Goal: Navigation & Orientation: Go to known website

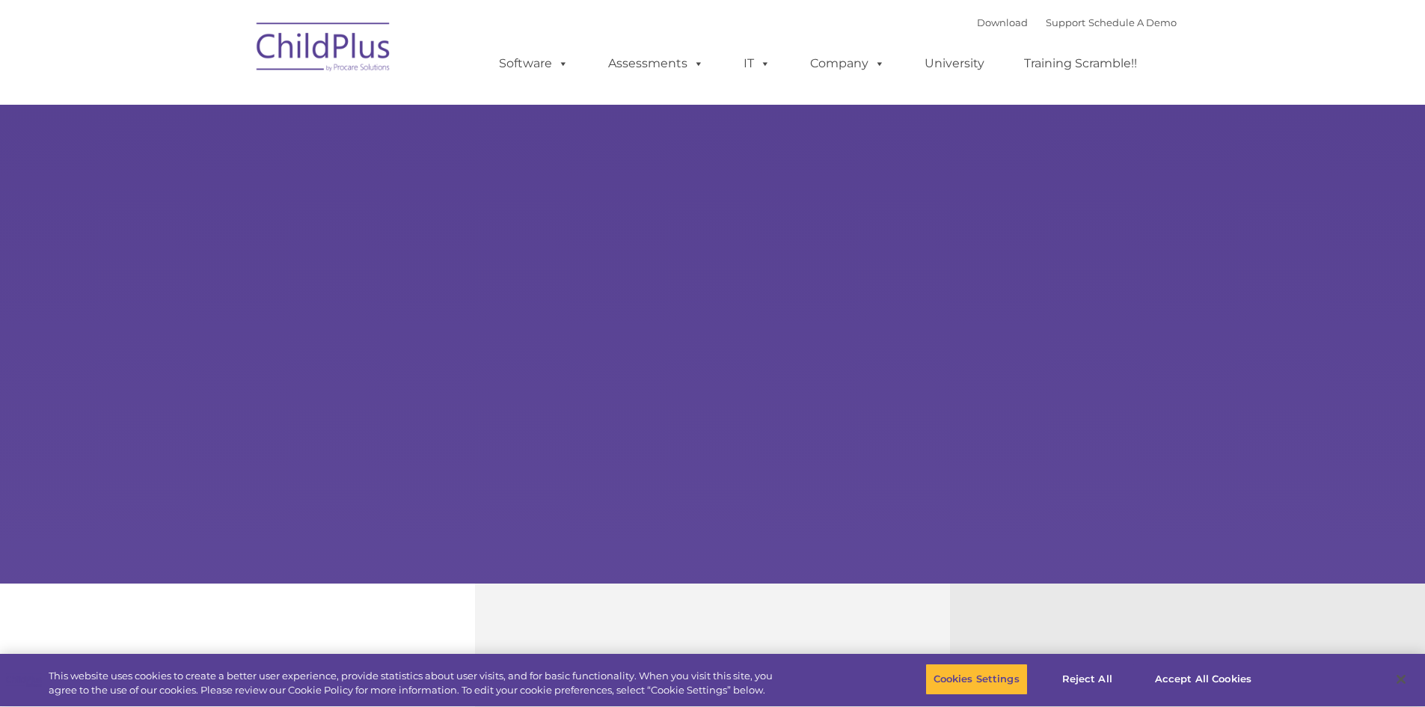
select select "MEDIUM"
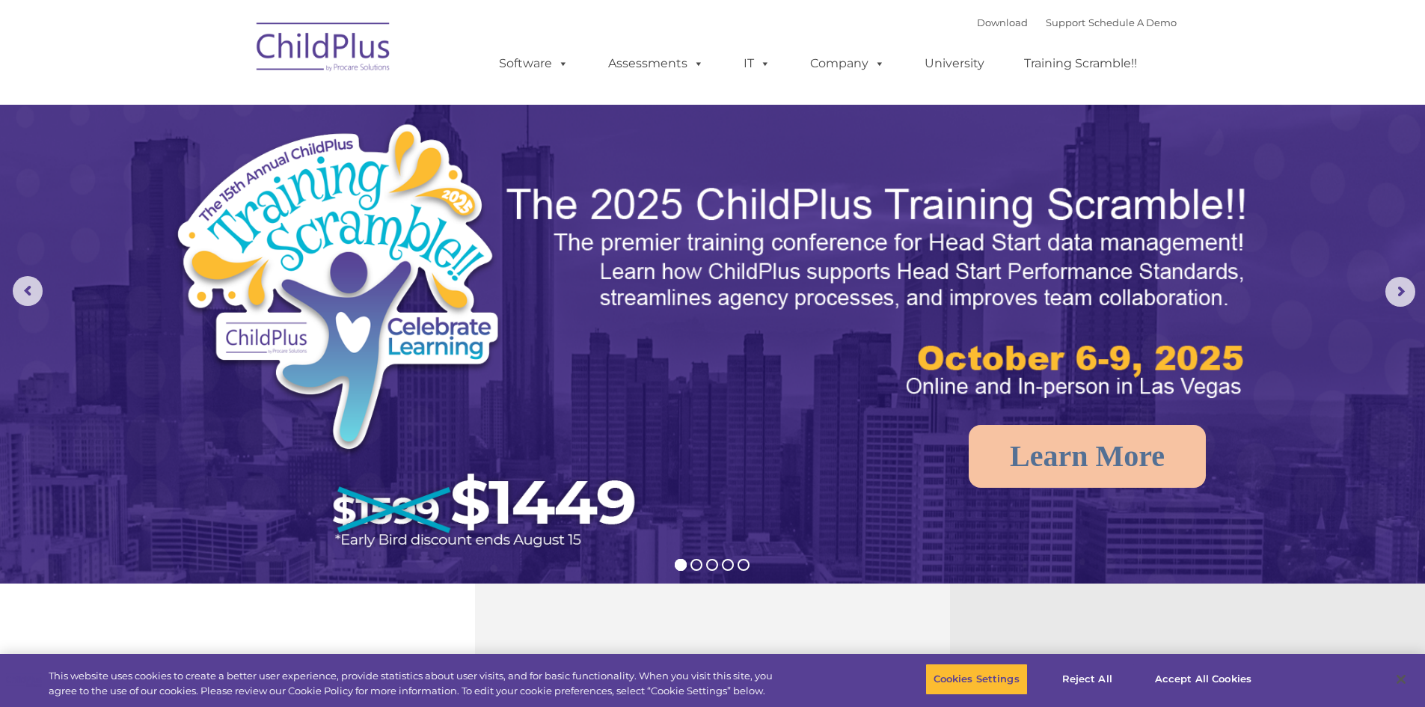
click at [361, 64] on img at bounding box center [324, 49] width 150 height 75
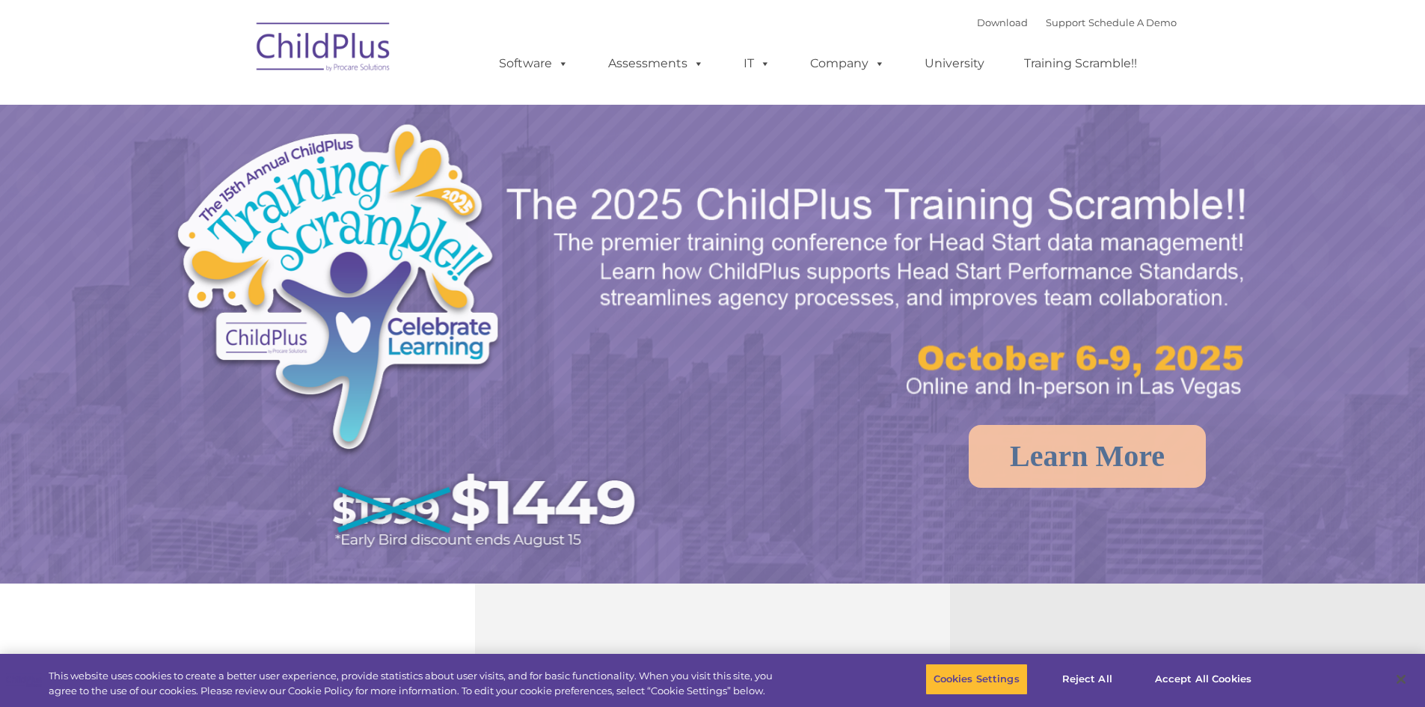
select select "MEDIUM"
